Goal: Check status: Check status

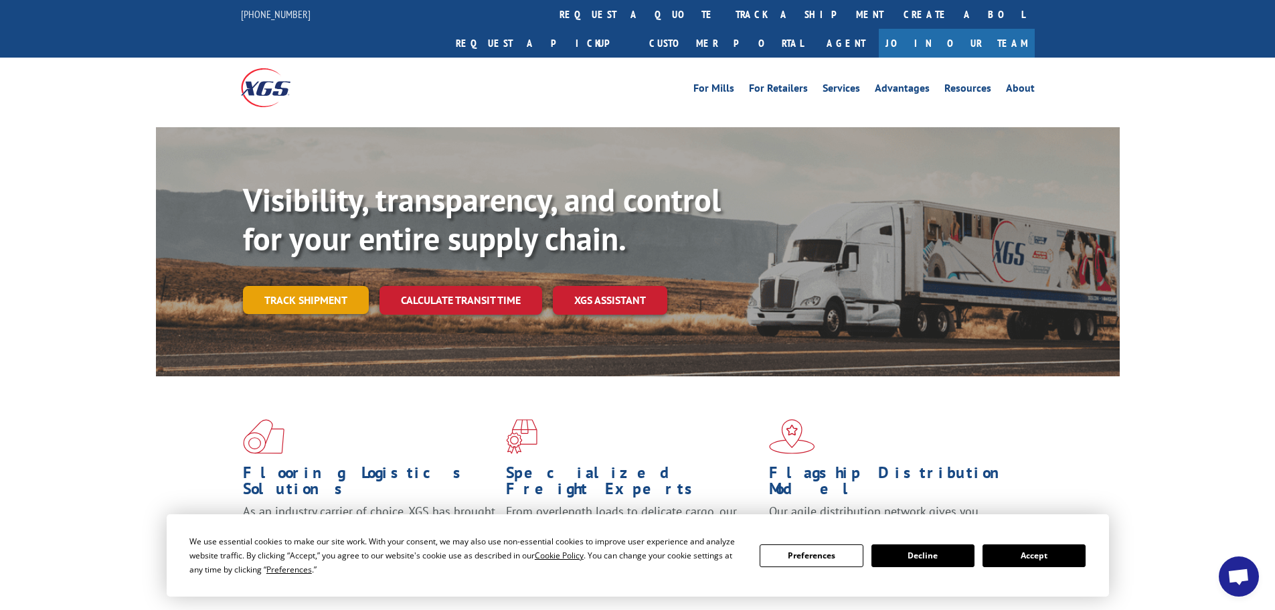
click at [302, 286] on link "Track shipment" at bounding box center [306, 300] width 126 height 28
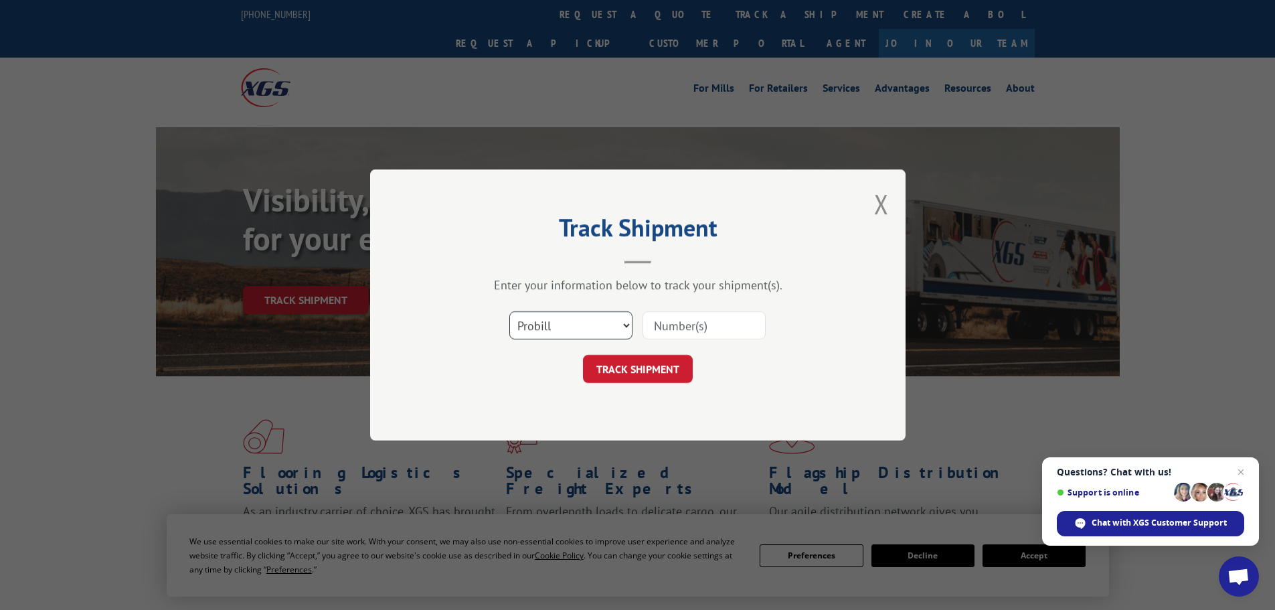
click at [623, 324] on select "Select category... Probill BOL PO" at bounding box center [570, 325] width 123 height 28
select select "bol"
click at [509, 311] on select "Select category... Probill BOL PO" at bounding box center [570, 325] width 123 height 28
click at [714, 327] on input at bounding box center [704, 325] width 123 height 28
type input "7063877"
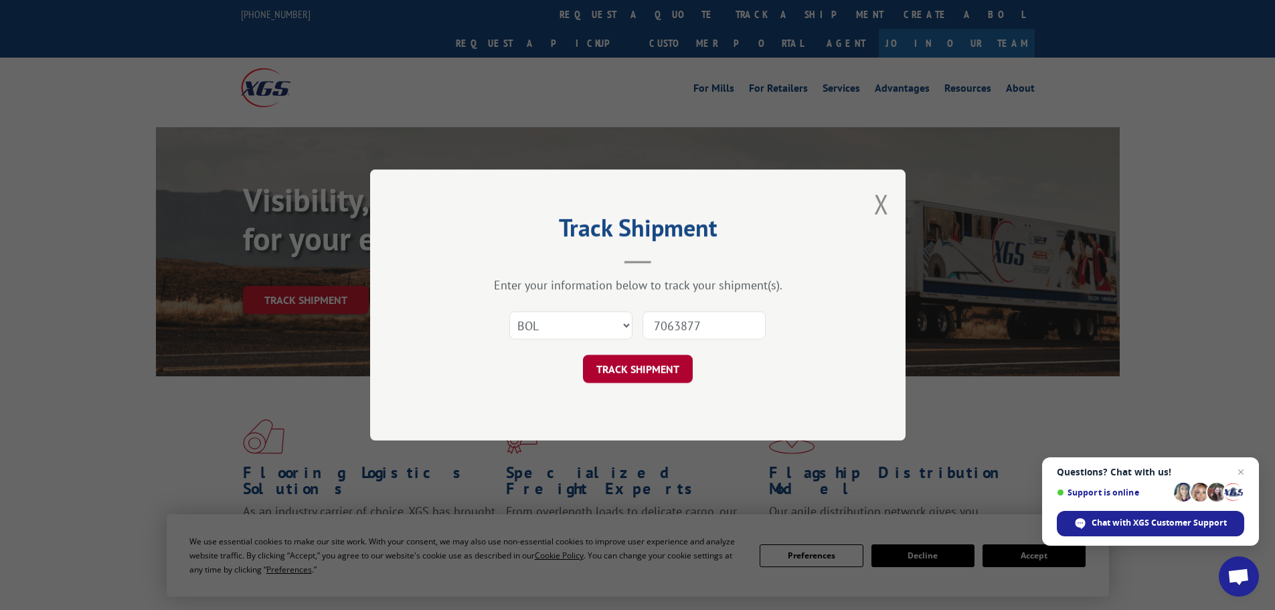
click at [643, 364] on button "TRACK SHIPMENT" at bounding box center [638, 369] width 110 height 28
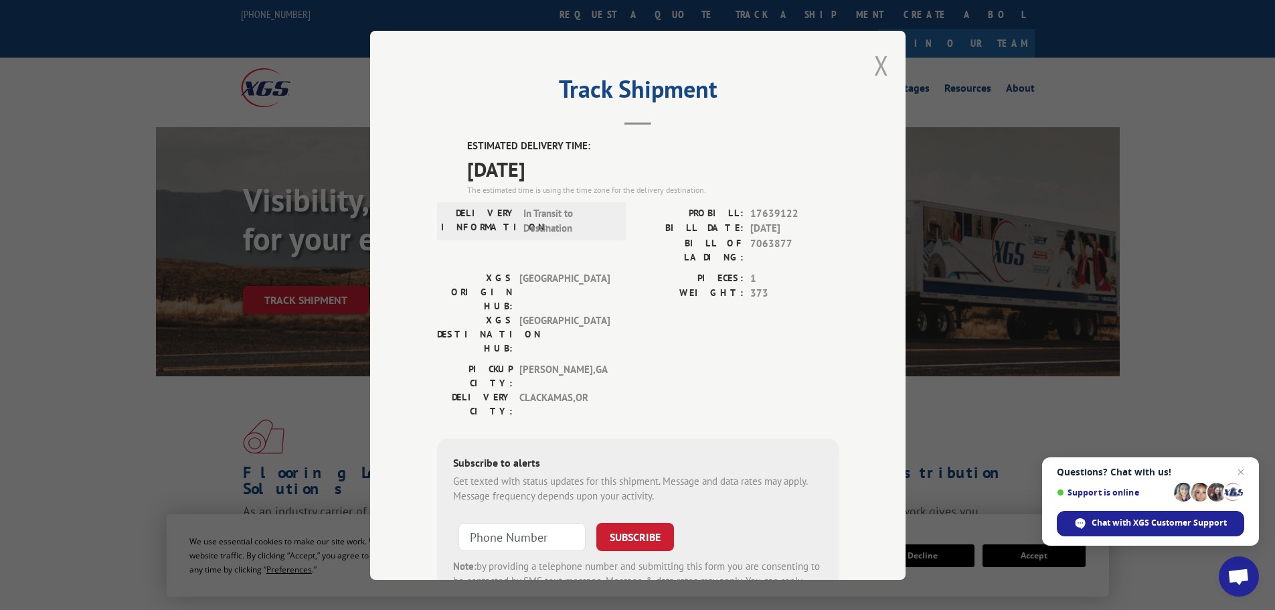
click at [874, 65] on button "Close modal" at bounding box center [881, 65] width 15 height 35
